Goal: Book appointment/travel/reservation

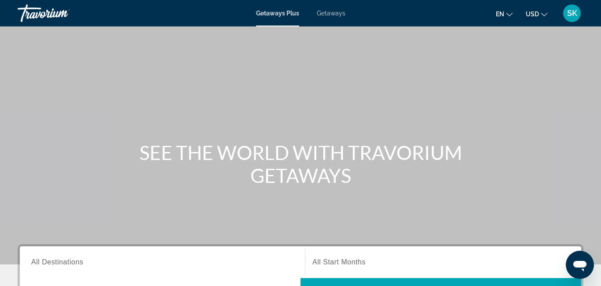
click at [334, 15] on span "Getaways" at bounding box center [331, 13] width 29 height 7
click at [48, 262] on span "All Destinations" at bounding box center [57, 261] width 52 height 7
click at [48, 262] on input "Destination All Destinations" at bounding box center [162, 262] width 262 height 11
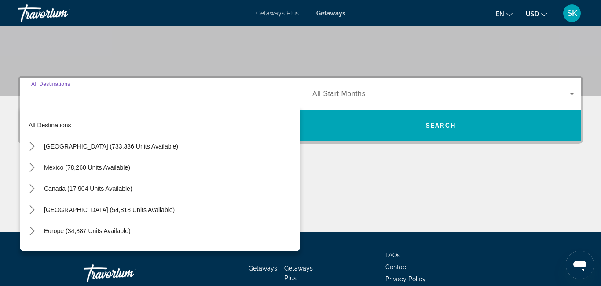
scroll to position [215, 0]
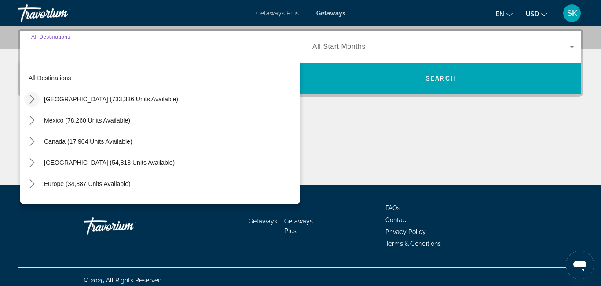
click at [34, 98] on icon "Toggle United States (733,336 units available) submenu" at bounding box center [32, 99] width 9 height 9
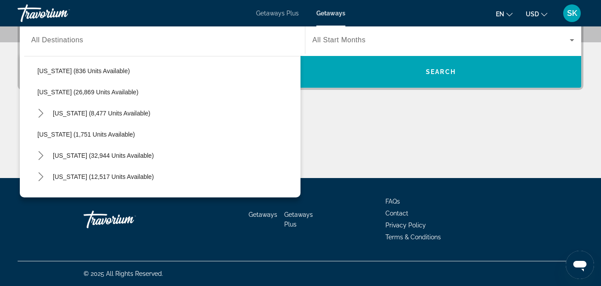
scroll to position [671, 0]
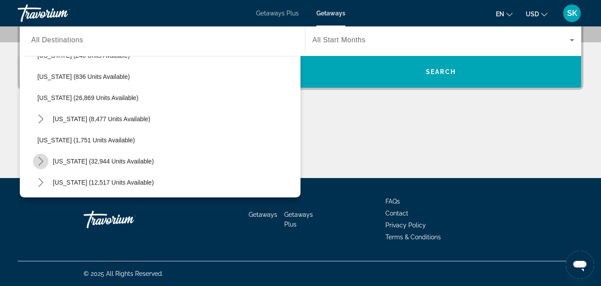
click at [42, 163] on icon "Toggle South Carolina (32,944 units available) submenu" at bounding box center [41, 161] width 9 height 9
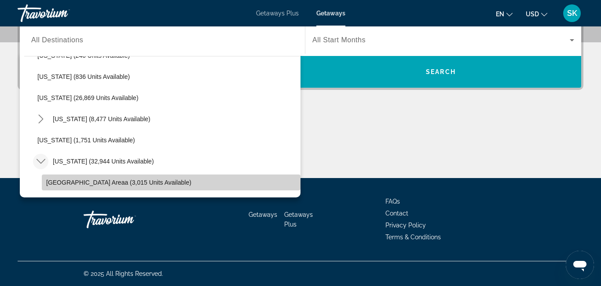
click at [59, 183] on span "[GEOGRAPHIC_DATA] Areaa (3,015 units available)" at bounding box center [118, 182] width 145 height 7
type input "**********"
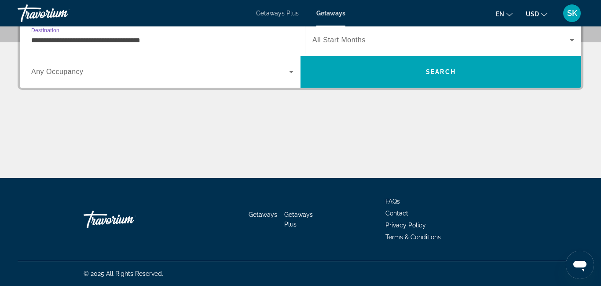
scroll to position [215, 0]
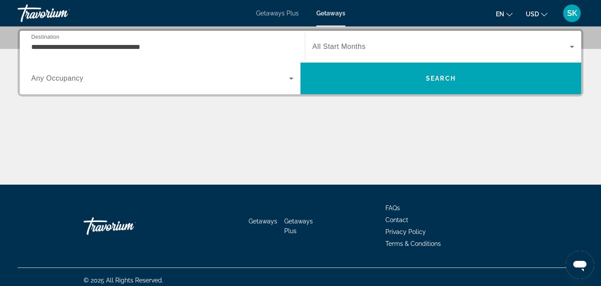
click at [350, 47] on span "All Start Months" at bounding box center [339, 46] width 53 height 7
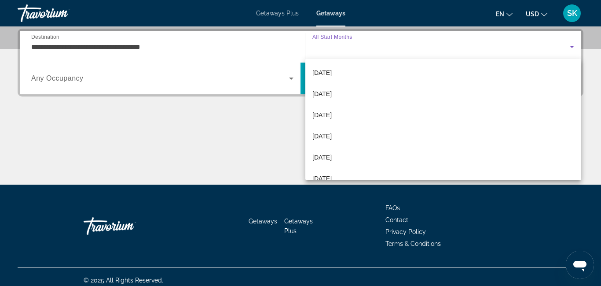
scroll to position [147, 0]
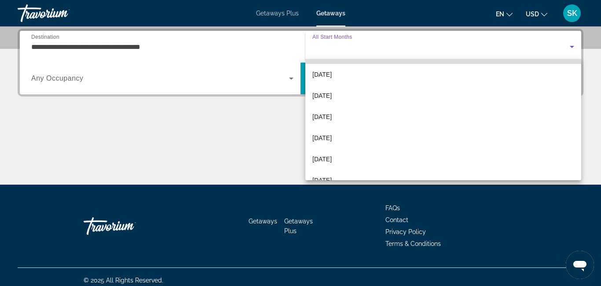
click at [347, 61] on mat-option "[DATE]" at bounding box center [444, 53] width 276 height 21
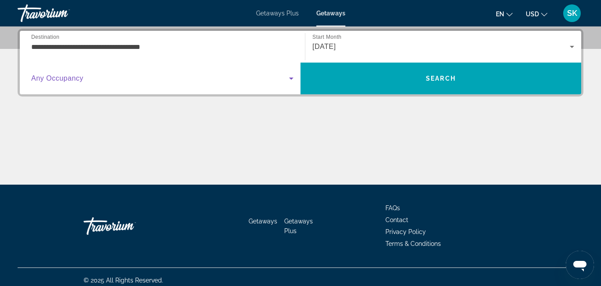
click at [291, 77] on icon "Search widget" at bounding box center [291, 78] width 4 height 2
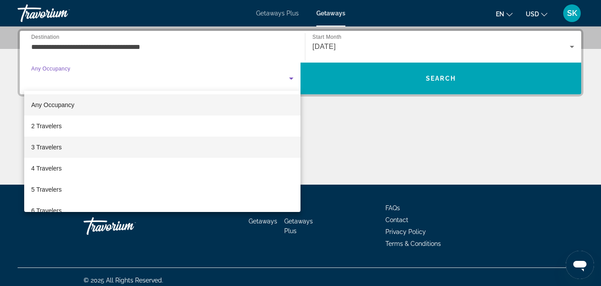
click at [284, 145] on mat-option "3 Travelers" at bounding box center [162, 146] width 277 height 21
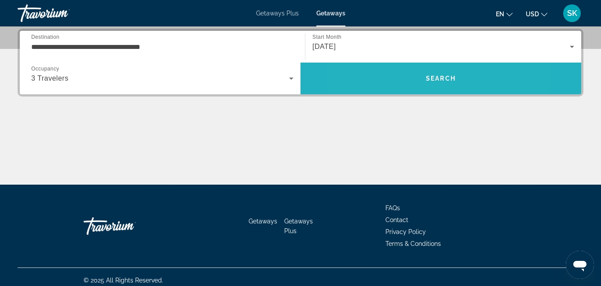
click at [399, 82] on span "Search" at bounding box center [441, 78] width 281 height 21
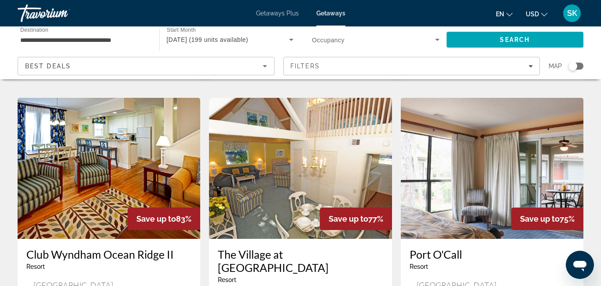
scroll to position [347, 0]
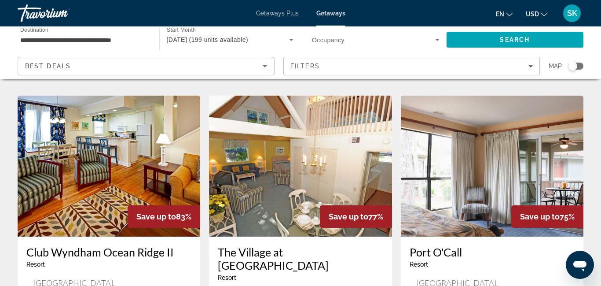
click at [100, 245] on h3 "Club Wyndham Ocean Ridge II" at bounding box center [108, 251] width 165 height 13
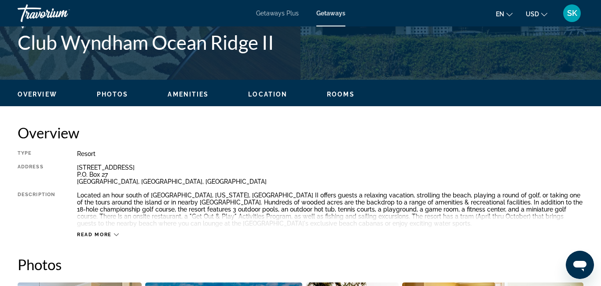
scroll to position [366, 0]
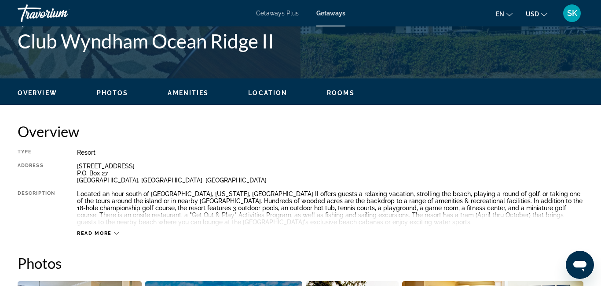
click at [112, 230] on div "Read more" at bounding box center [98, 233] width 42 height 6
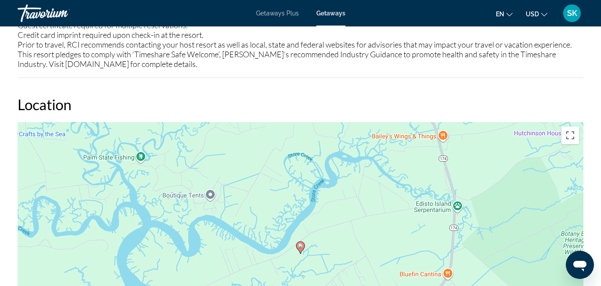
scroll to position [1421, 0]
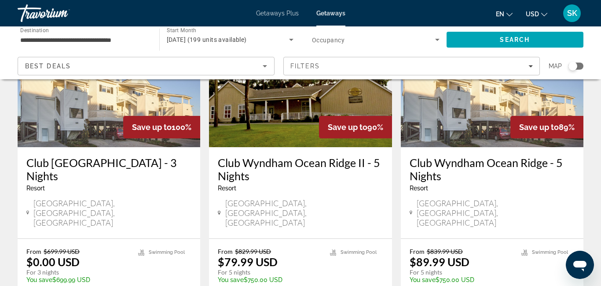
scroll to position [109, 0]
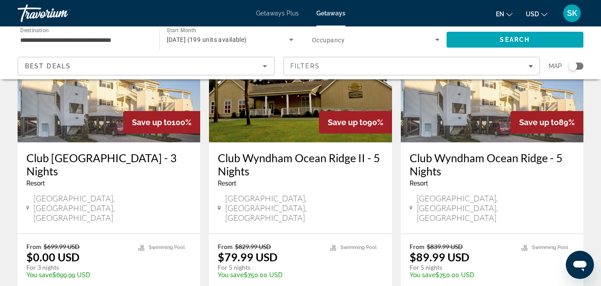
click at [302, 157] on h3 "Club Wyndham Ocean Ridge II - 5 Nights" at bounding box center [300, 164] width 165 height 26
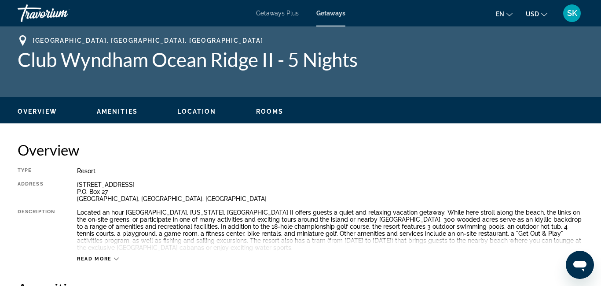
click at [366, 167] on div "Resort" at bounding box center [330, 170] width 507 height 7
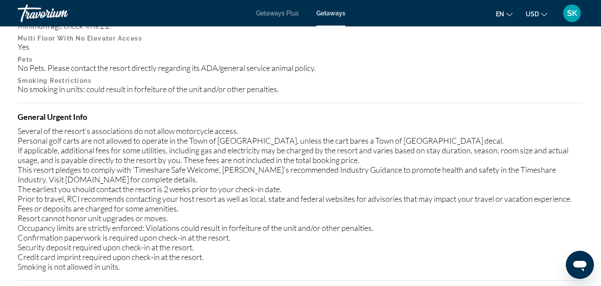
scroll to position [527, 0]
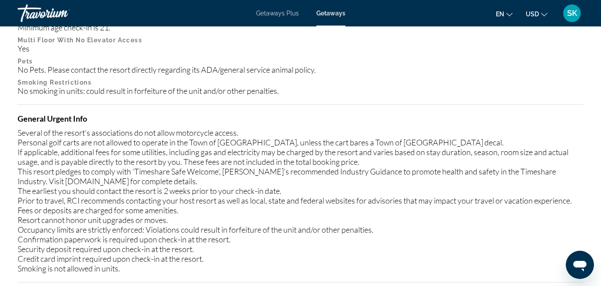
click at [466, 55] on div "Policy Restrictions Parking Restrictions No boat parking No motorcycles No RV p…" at bounding box center [301, 23] width 566 height 144
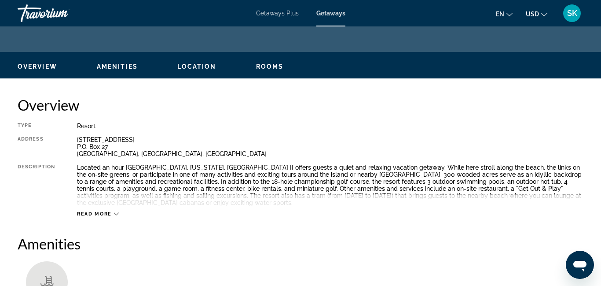
scroll to position [43, 0]
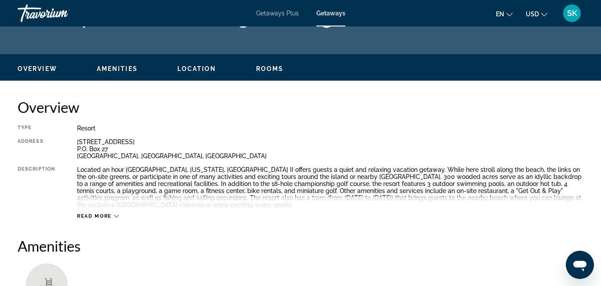
click at [466, 55] on div "Overview Amenities Location Rooms Search" at bounding box center [300, 67] width 601 height 27
click at [140, 71] on ul "Overview Amenities Location Rooms Search" at bounding box center [301, 68] width 566 height 10
click at [81, 217] on span "Read more" at bounding box center [94, 216] width 35 height 6
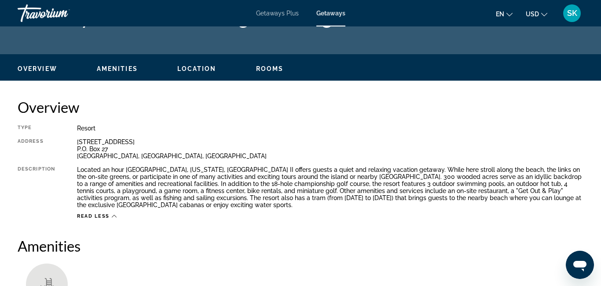
click at [336, 198] on div "Located an hour [GEOGRAPHIC_DATA], [US_STATE], [GEOGRAPHIC_DATA] II offers gues…" at bounding box center [330, 187] width 507 height 42
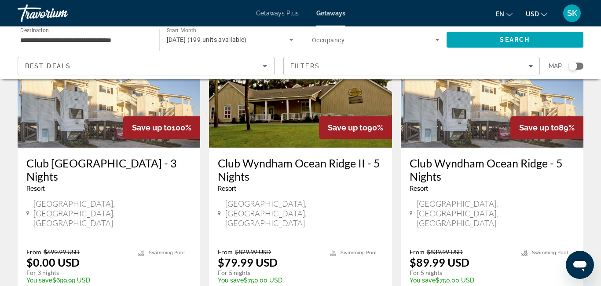
scroll to position [106, 0]
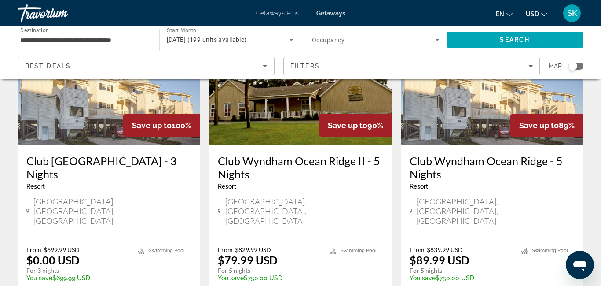
click at [469, 159] on h3 "Club Wyndham Ocean Ridge - 5 Nights" at bounding box center [492, 167] width 165 height 26
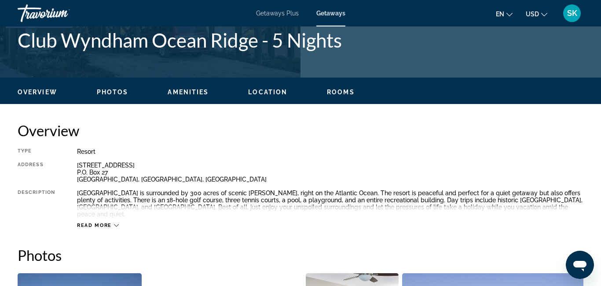
scroll to position [372, 0]
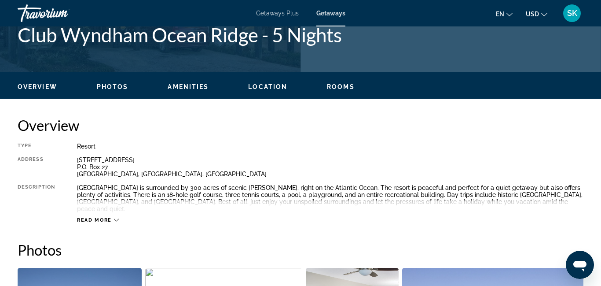
click at [101, 217] on span "Read more" at bounding box center [94, 220] width 35 height 6
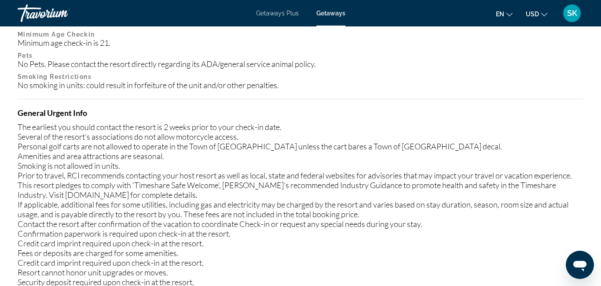
scroll to position [1125, 0]
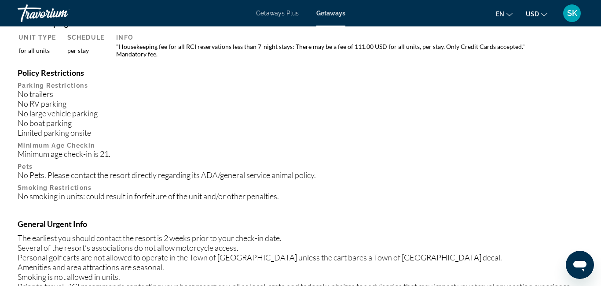
click at [501, 224] on h4 "General Urgent Info" at bounding box center [301, 224] width 566 height 10
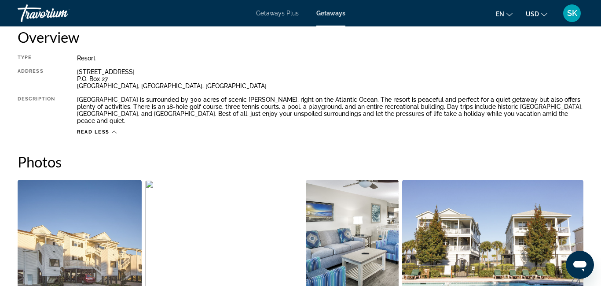
scroll to position [481, 0]
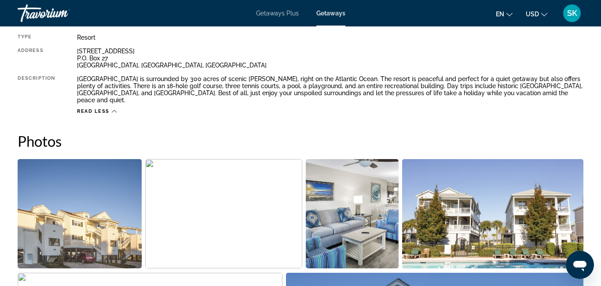
click at [345, 240] on img "Open full-screen image slider" at bounding box center [352, 213] width 93 height 109
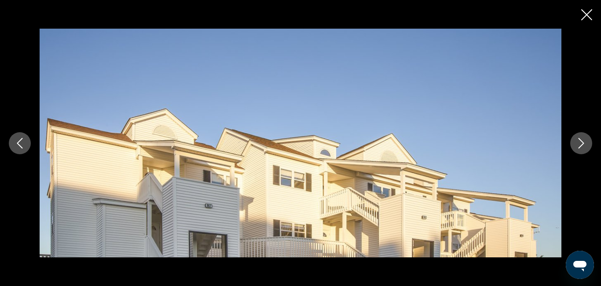
scroll to position [616, 0]
click at [582, 144] on icon "Next image" at bounding box center [581, 143] width 11 height 11
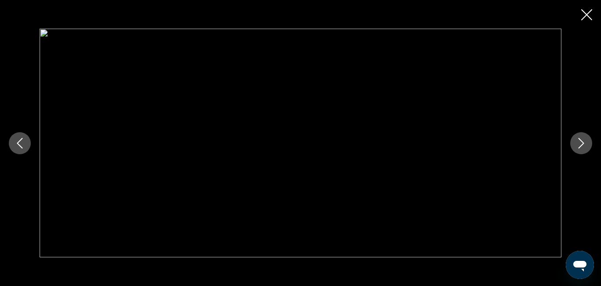
click at [582, 144] on icon "Next image" at bounding box center [581, 143] width 11 height 11
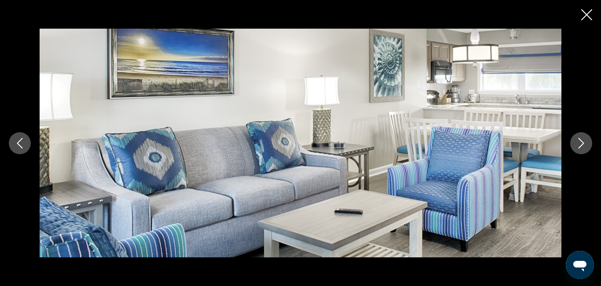
click at [582, 144] on icon "Next image" at bounding box center [581, 143] width 11 height 11
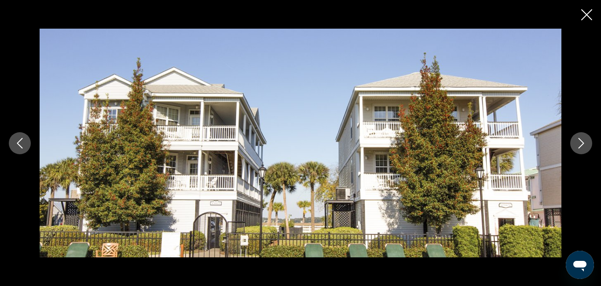
click at [582, 144] on icon "Next image" at bounding box center [581, 143] width 11 height 11
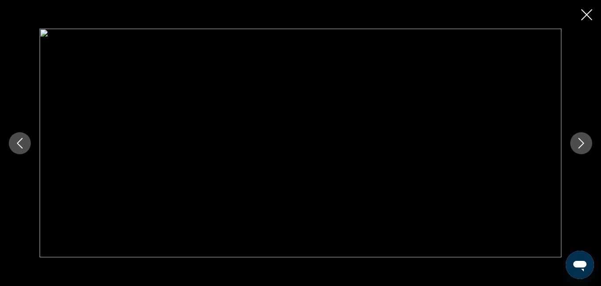
click at [582, 144] on icon "Next image" at bounding box center [581, 143] width 11 height 11
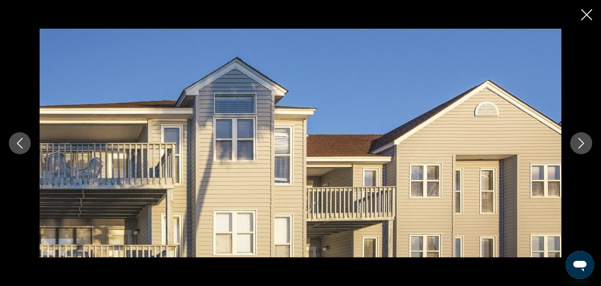
click at [582, 144] on icon "Next image" at bounding box center [581, 143] width 11 height 11
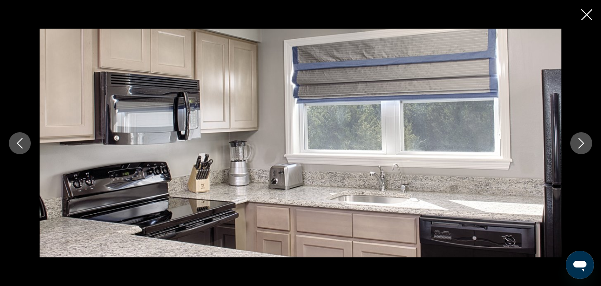
click at [582, 144] on icon "Next image" at bounding box center [581, 143] width 11 height 11
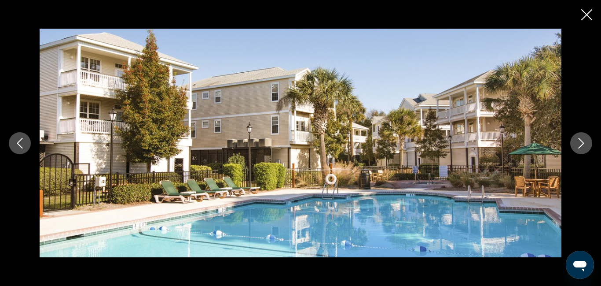
click at [582, 144] on icon "Next image" at bounding box center [581, 143] width 11 height 11
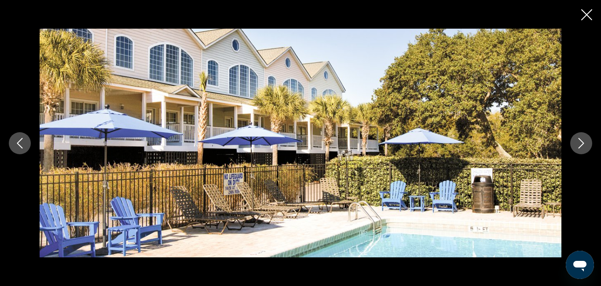
click at [582, 144] on icon "Next image" at bounding box center [581, 143] width 11 height 11
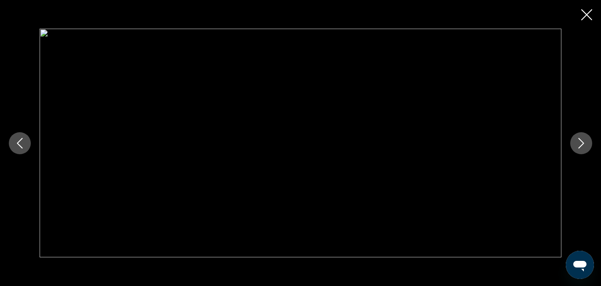
click at [582, 144] on icon "Next image" at bounding box center [581, 143] width 11 height 11
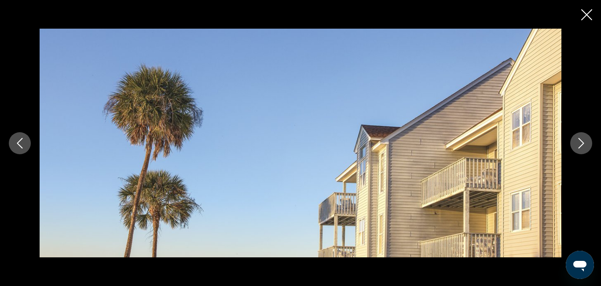
click at [582, 144] on icon "Next image" at bounding box center [581, 143] width 11 height 11
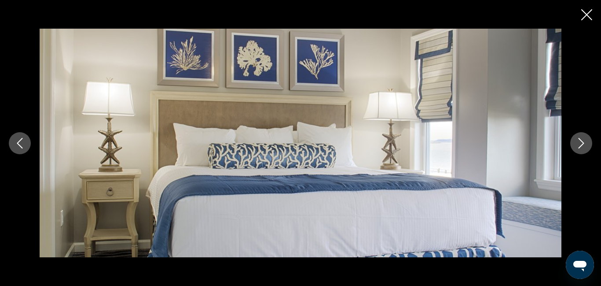
click at [582, 144] on icon "Next image" at bounding box center [581, 143] width 11 height 11
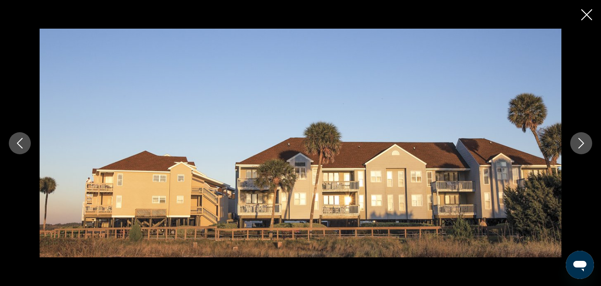
click at [582, 146] on icon "Next image" at bounding box center [581, 143] width 11 height 11
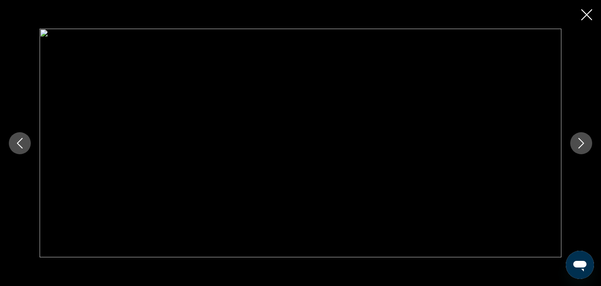
click at [589, 16] on icon "Close slideshow" at bounding box center [587, 14] width 11 height 11
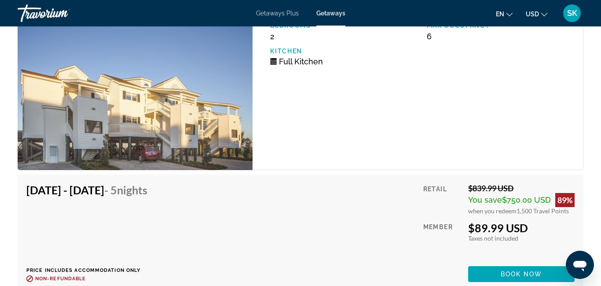
scroll to position [1784, 0]
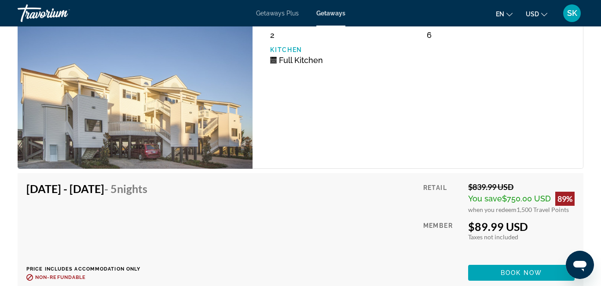
click at [435, 206] on div "Retail $839.99 USD You save $750.00 USD 89% when you redeem 1,500 Travel Points…" at bounding box center [499, 231] width 151 height 99
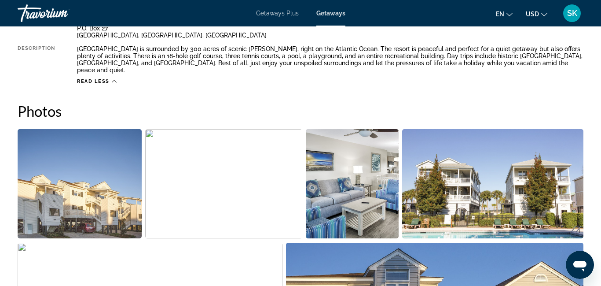
scroll to position [473, 0]
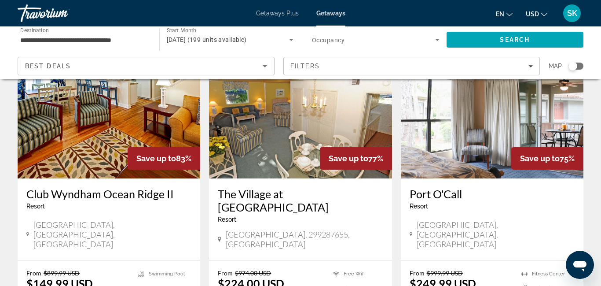
scroll to position [406, 0]
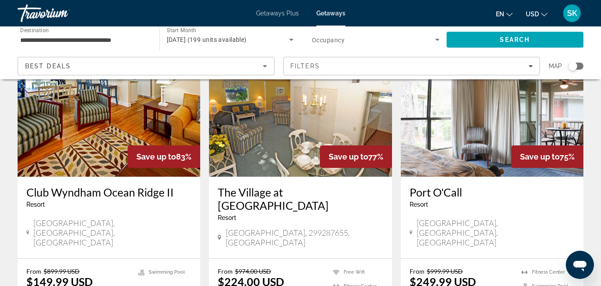
click at [278, 185] on h3 "The Village at [GEOGRAPHIC_DATA]" at bounding box center [300, 198] width 165 height 26
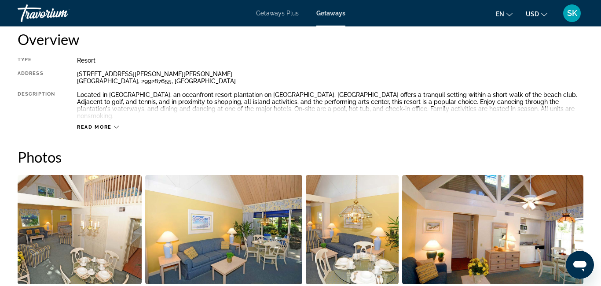
scroll to position [460, 0]
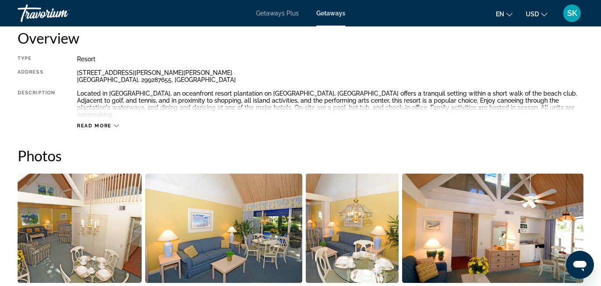
click at [98, 123] on span "Read more" at bounding box center [94, 126] width 35 height 6
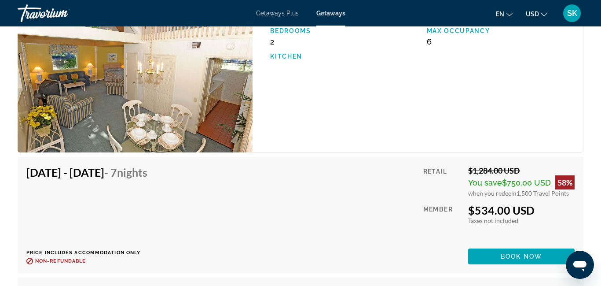
scroll to position [2125, 0]
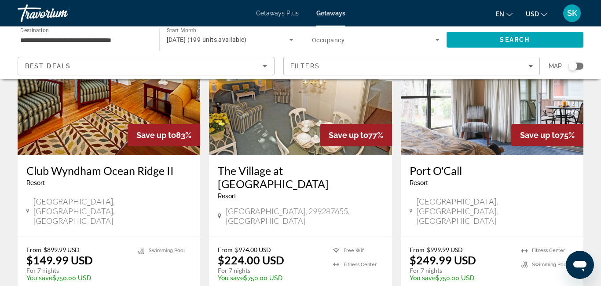
scroll to position [428, 0]
click at [445, 164] on h3 "Port O'Call" at bounding box center [492, 170] width 165 height 13
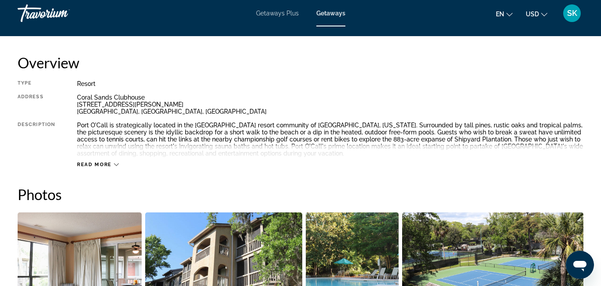
scroll to position [426, 0]
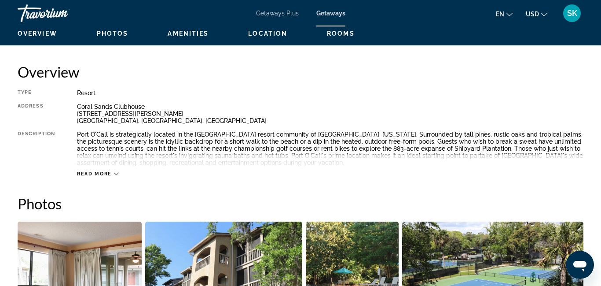
click at [93, 173] on span "Read more" at bounding box center [94, 174] width 35 height 6
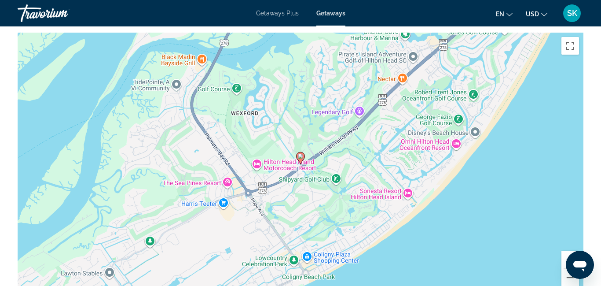
scroll to position [1571, 0]
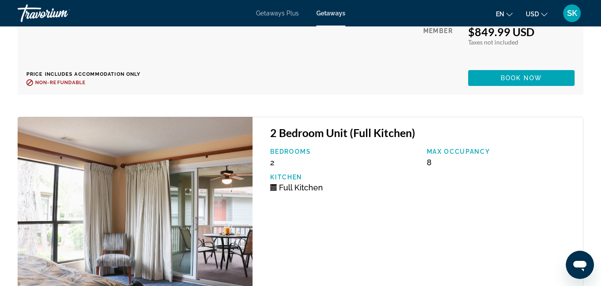
scroll to position [3552, 0]
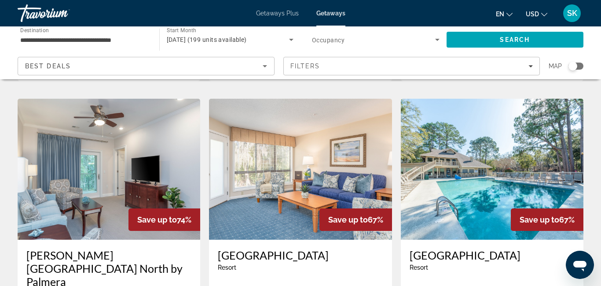
scroll to position [665, 0]
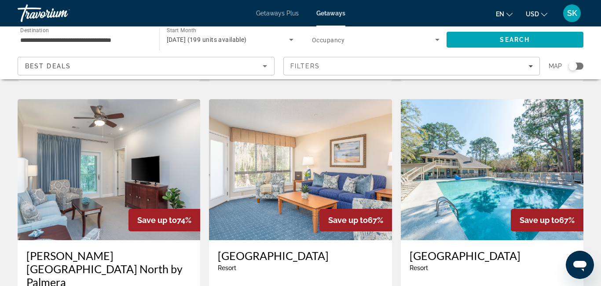
click at [269, 249] on h3 "[GEOGRAPHIC_DATA]" at bounding box center [300, 255] width 165 height 13
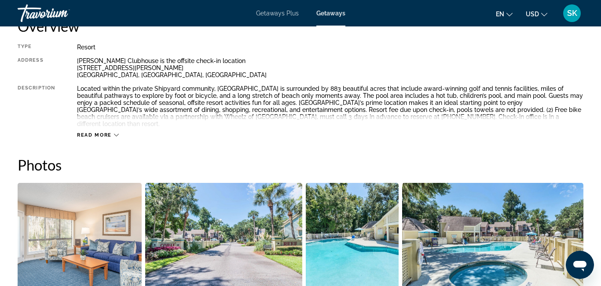
scroll to position [467, 0]
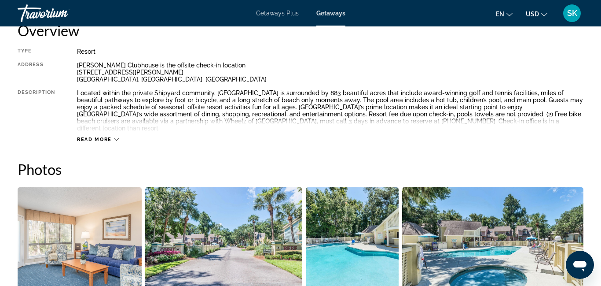
click at [104, 136] on span "Read more" at bounding box center [94, 139] width 35 height 6
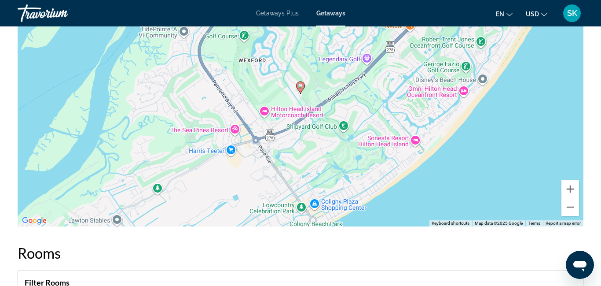
scroll to position [1651, 0]
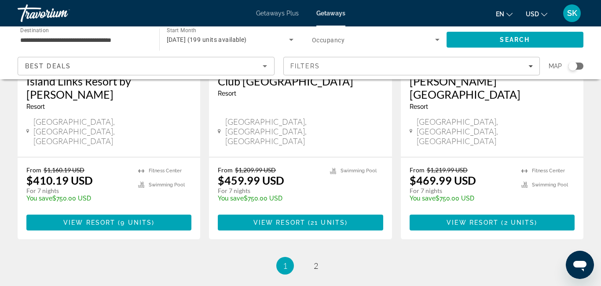
scroll to position [1186, 0]
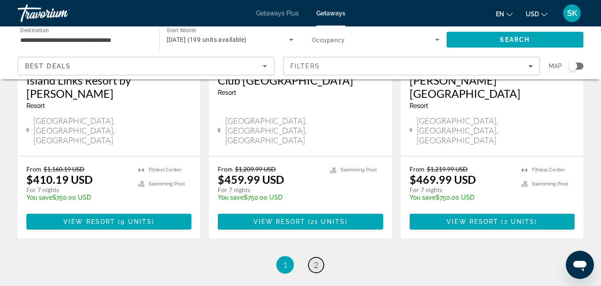
click at [314, 260] on span "2" at bounding box center [316, 265] width 4 height 10
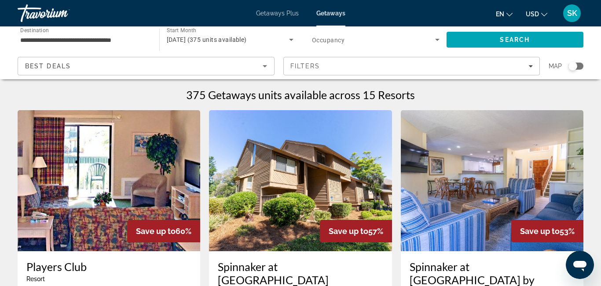
scroll to position [2, 0]
